Goal: Task Accomplishment & Management: Use online tool/utility

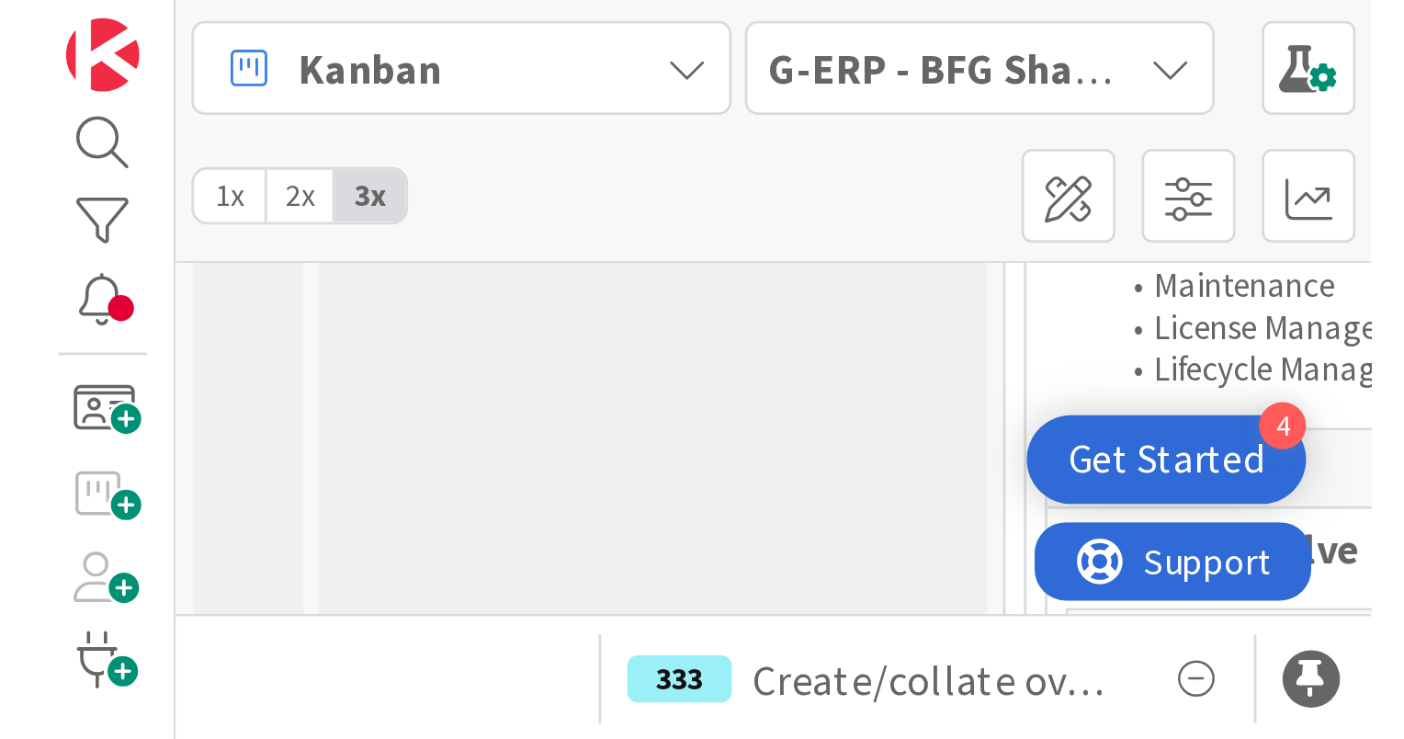
scroll to position [1562, 0]
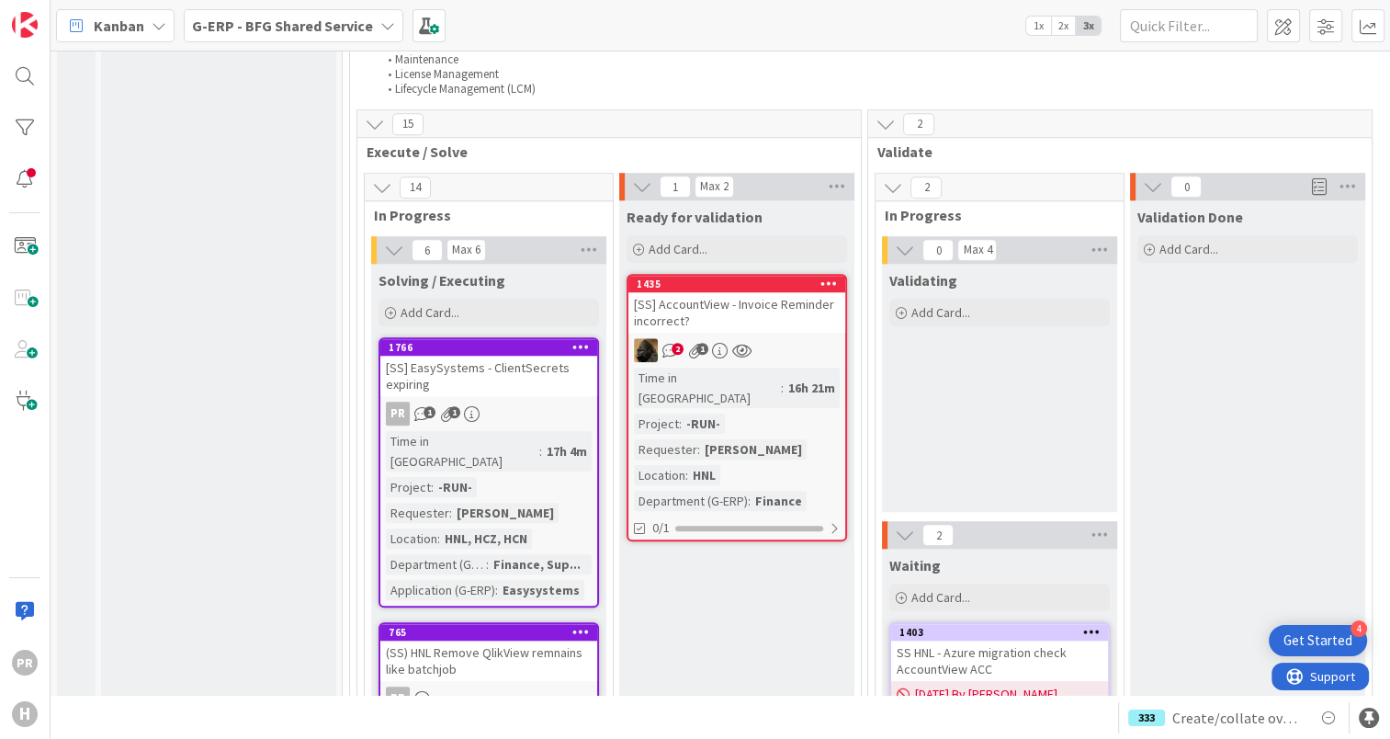
click at [518, 356] on div "[SS] EasySystems - ClientSecrets expiring" at bounding box center [488, 376] width 217 height 40
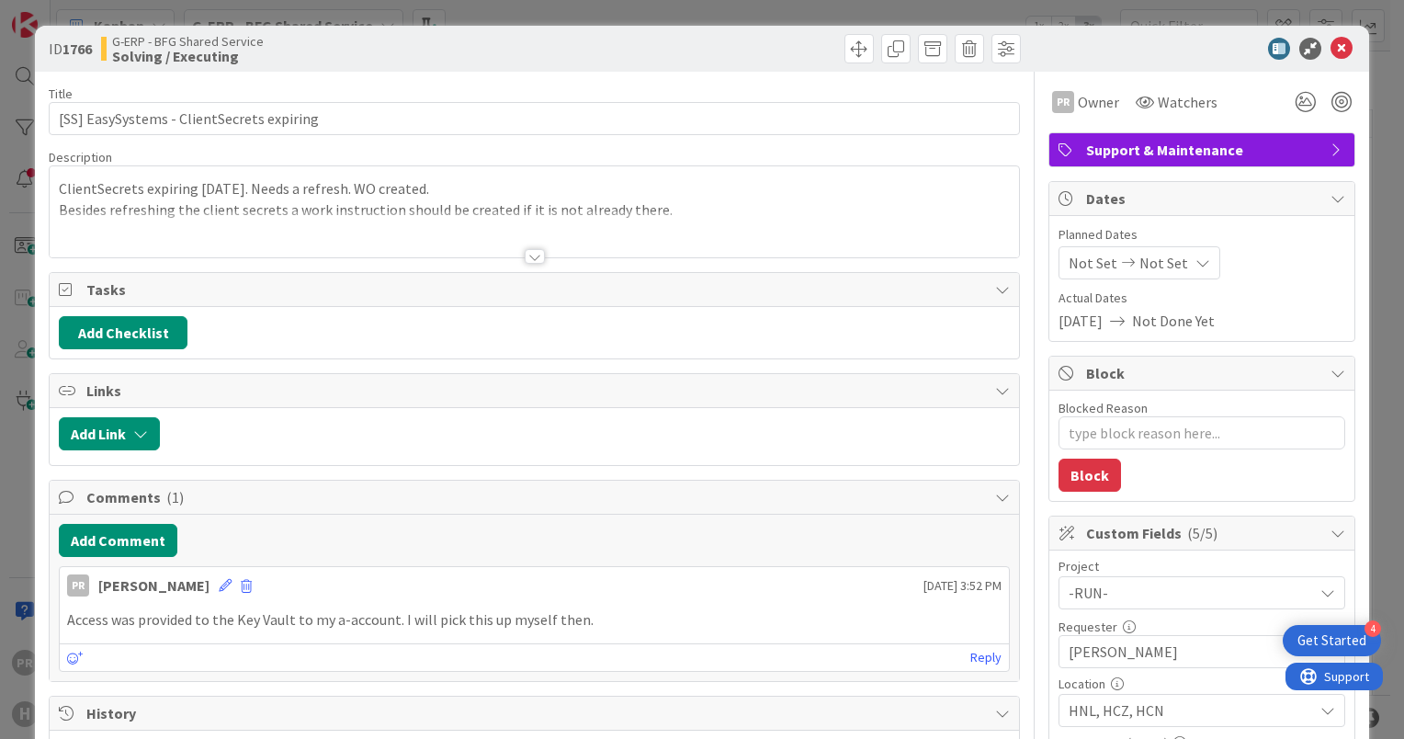
type textarea "x"
click at [168, 328] on button "Add Checklist" at bounding box center [123, 332] width 129 height 33
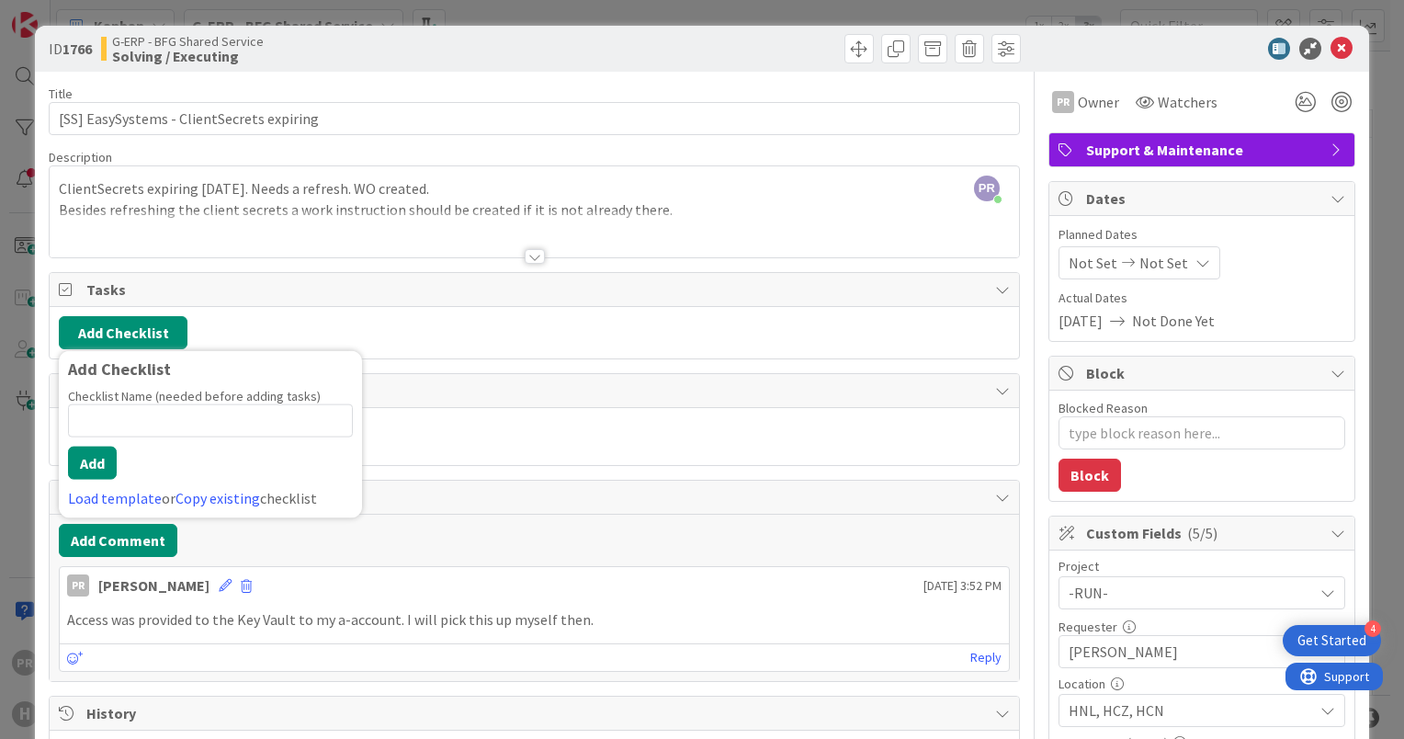
click at [523, 333] on div "Add Checklist Add Checklist Checklist Name (needed before adding tasks) 0 / 64 …" at bounding box center [534, 332] width 951 height 33
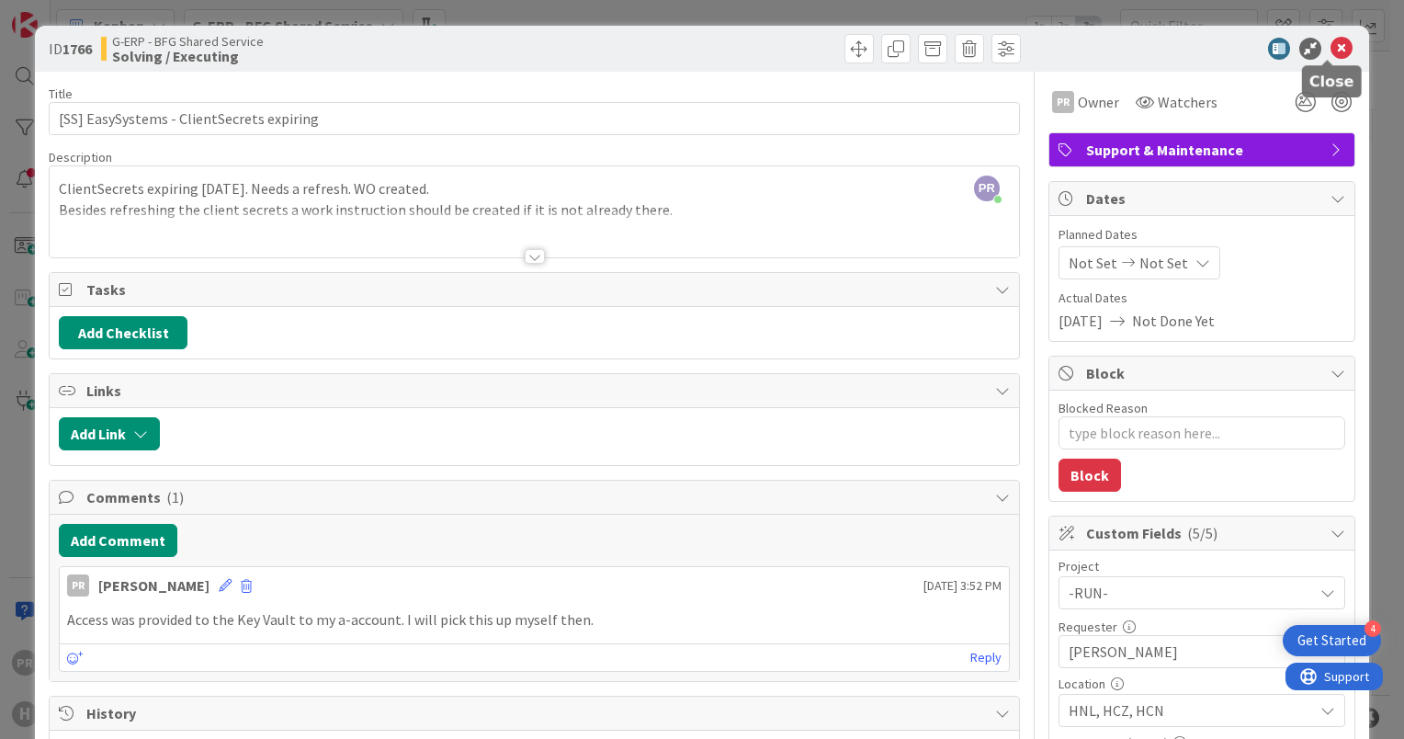
click at [1331, 53] on icon at bounding box center [1341, 49] width 22 height 22
